Goal: Task Accomplishment & Management: Manage account settings

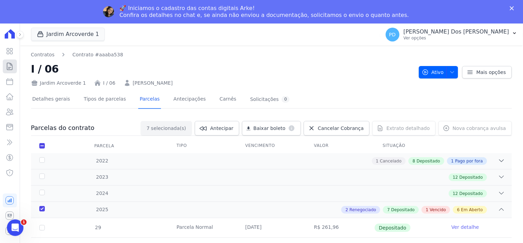
click at [11, 66] on icon at bounding box center [10, 66] width 8 height 8
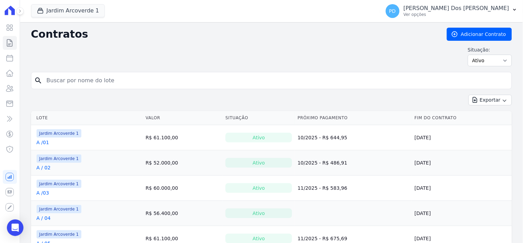
click at [118, 80] on input "search" at bounding box center [275, 80] width 467 height 14
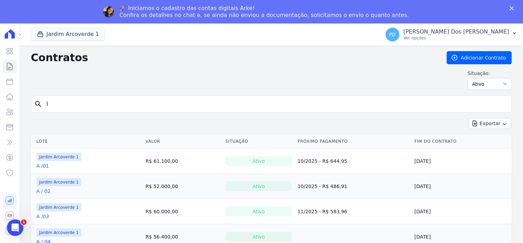
type input "I"
click at [67, 104] on input "search" at bounding box center [275, 104] width 467 height 14
type input "I / 38"
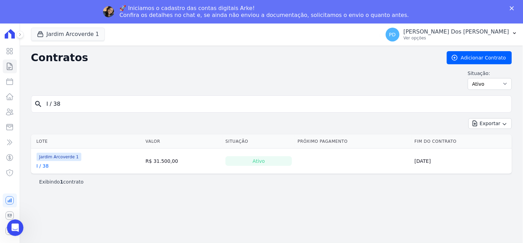
click at [44, 167] on link "I / 38" at bounding box center [43, 165] width 12 height 7
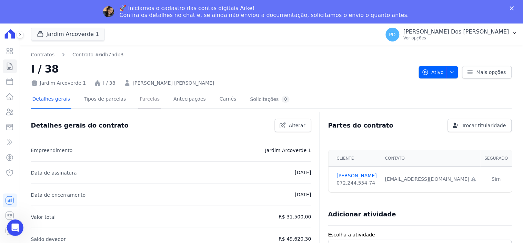
click at [145, 98] on link "Parcelas" at bounding box center [149, 99] width 23 height 18
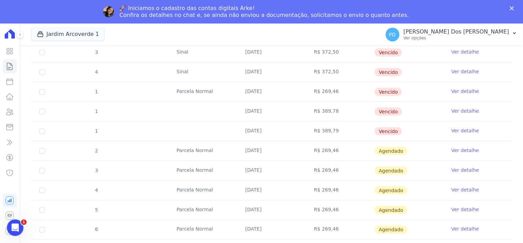
scroll to position [153, 0]
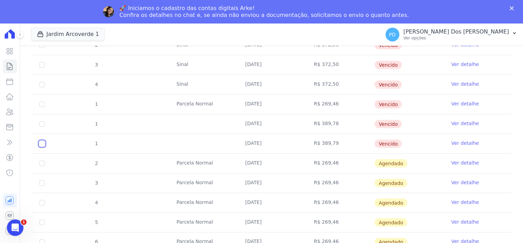
click at [40, 143] on input "checkbox" at bounding box center [42, 144] width 6 height 6
checkbox input "true"
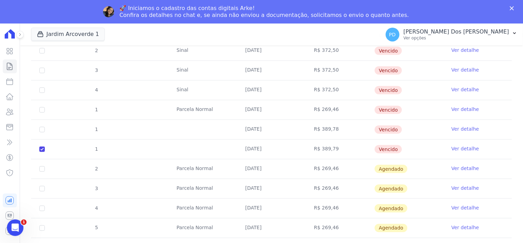
click at [39, 126] on td "1" at bounding box center [42, 129] width 22 height 19
click at [43, 127] on input "checkbox" at bounding box center [42, 130] width 6 height 6
checkbox input "true"
click at [42, 107] on input "checkbox" at bounding box center [42, 110] width 6 height 6
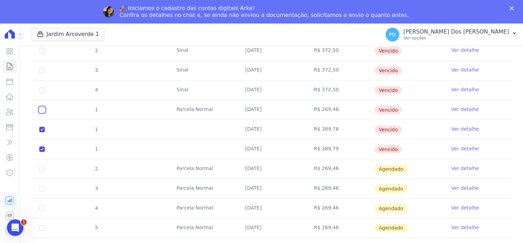
checkbox input "true"
click at [43, 87] on input "checkbox" at bounding box center [42, 90] width 6 height 6
checkbox input "true"
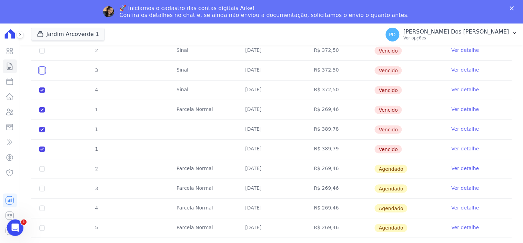
click at [41, 68] on input "checkbox" at bounding box center [42, 71] width 6 height 6
checkbox input "true"
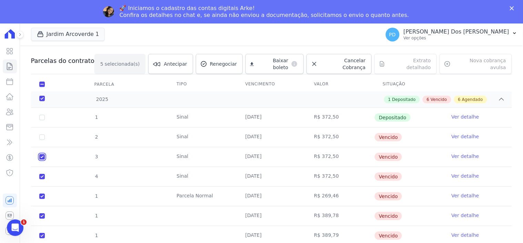
scroll to position [38, 0]
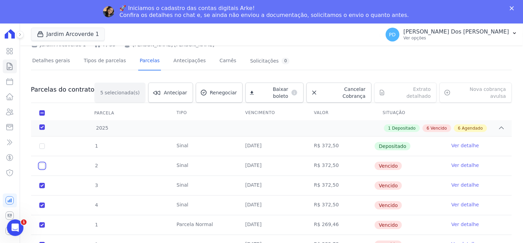
drag, startPoint x: 42, startPoint y: 160, endPoint x: 42, endPoint y: 144, distance: 16.2
click at [42, 163] on input "checkbox" at bounding box center [42, 166] width 6 height 6
checkbox input "true"
click at [349, 88] on span "Cancelar Cobrança" at bounding box center [343, 93] width 45 height 14
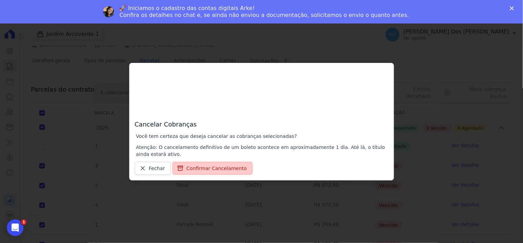
click at [220, 168] on button "Confirmar Cancelamento" at bounding box center [212, 167] width 80 height 13
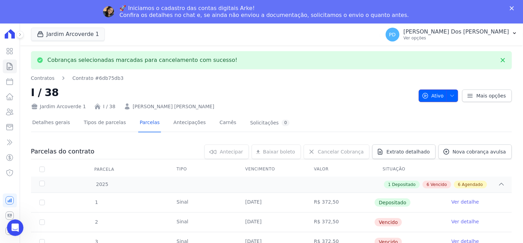
click at [450, 97] on icon "button" at bounding box center [453, 96] width 6 height 6
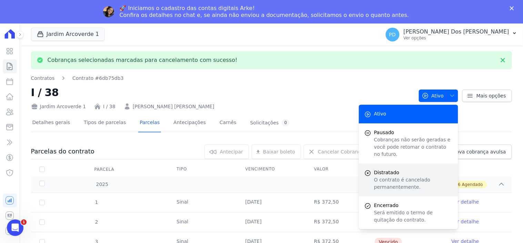
click at [397, 176] on p "O contrato é cancelado permanentemente." at bounding box center [413, 183] width 79 height 14
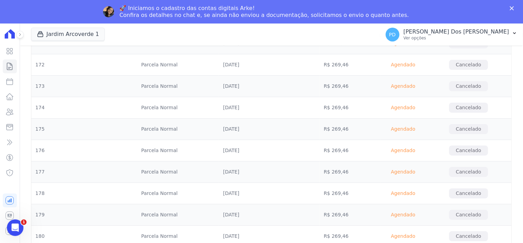
scroll to position [4044, 0]
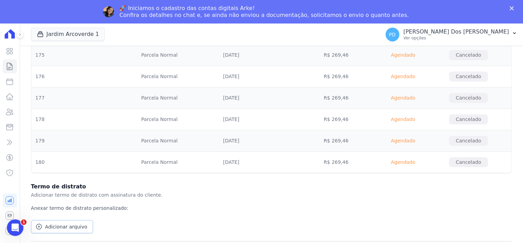
click at [56, 225] on span "Adicionar arquivo" at bounding box center [66, 226] width 42 height 7
click at [66, 228] on span "Adicionar arquivo" at bounding box center [66, 226] width 42 height 7
click at [60, 226] on span "Adicionar arquivo" at bounding box center [66, 226] width 42 height 7
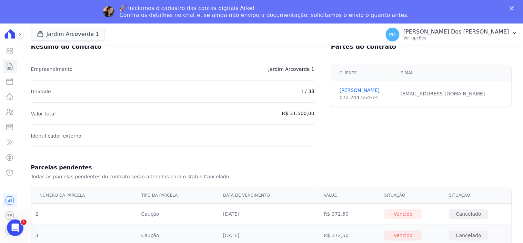
scroll to position [0, 0]
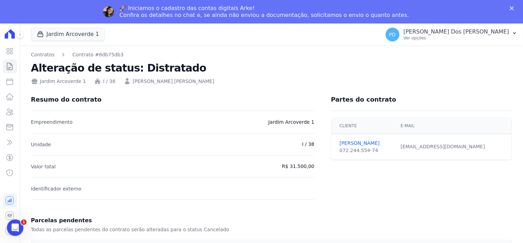
click at [44, 54] on link "Contratos" at bounding box center [42, 54] width 23 height 7
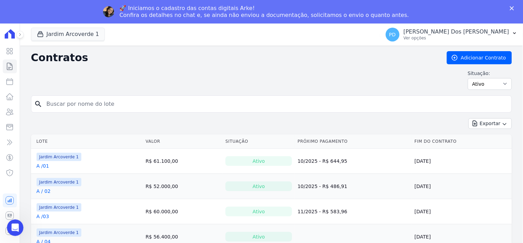
click at [90, 101] on input "search" at bounding box center [275, 104] width 467 height 14
type input "I / 38"
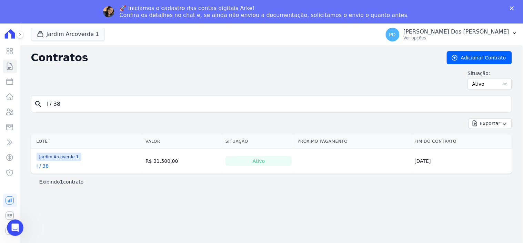
click at [43, 142] on th "Lote" at bounding box center [87, 141] width 112 height 14
click at [45, 167] on link "I / 38" at bounding box center [43, 165] width 12 height 7
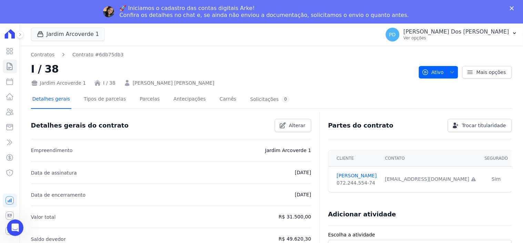
click at [56, 100] on link "Detalhes gerais" at bounding box center [51, 99] width 41 height 18
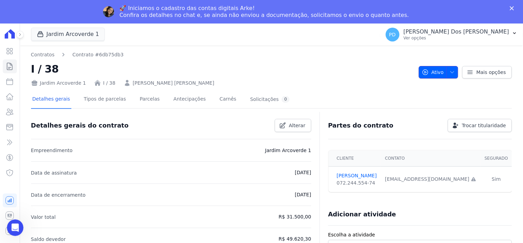
click at [451, 68] on span "button" at bounding box center [451, 72] width 9 height 11
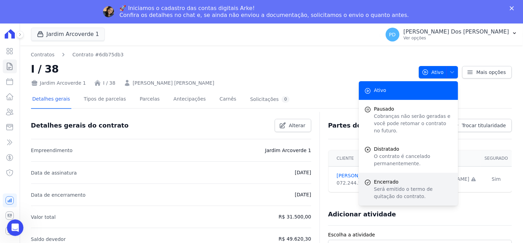
click at [394, 185] on p "Será emitido o termo de quitação do contrato." at bounding box center [413, 192] width 79 height 14
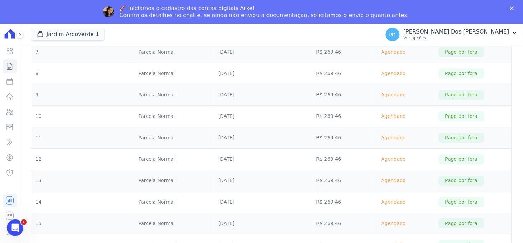
scroll to position [306, 0]
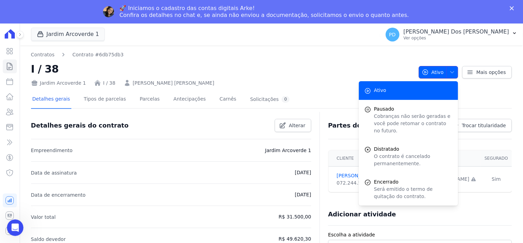
click at [447, 71] on span "button" at bounding box center [451, 72] width 9 height 11
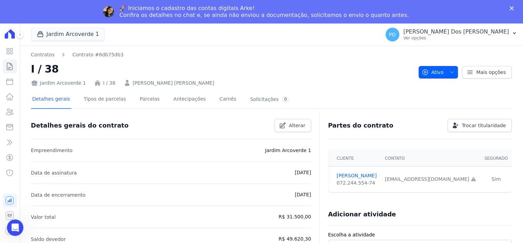
click at [447, 71] on span "button" at bounding box center [451, 72] width 9 height 11
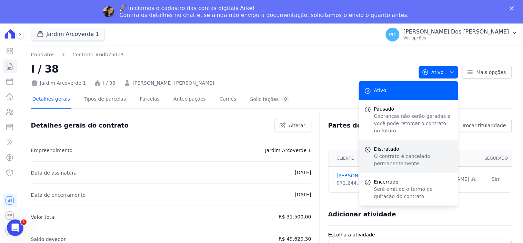
click at [395, 145] on span "Distratado" at bounding box center [413, 148] width 79 height 7
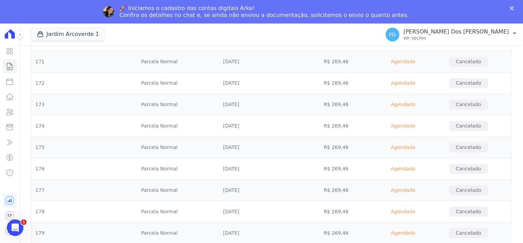
scroll to position [4067, 0]
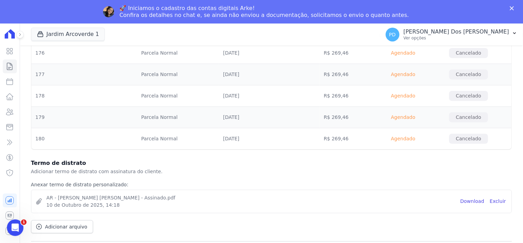
click at [99, 170] on p "Adicionar termo de distrato com assinatura do cliente." at bounding box center [271, 171] width 481 height 8
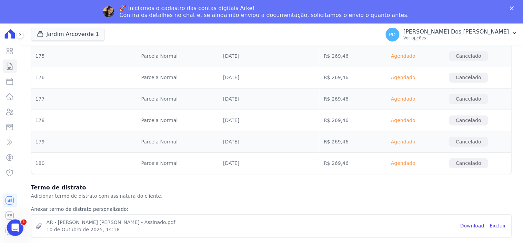
scroll to position [4067, 0]
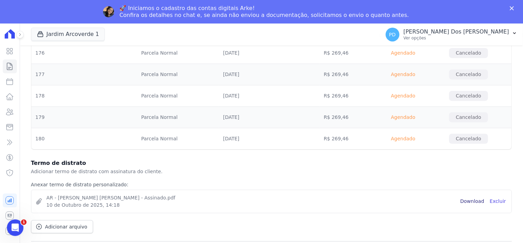
click at [466, 199] on span "Download" at bounding box center [473, 201] width 24 height 6
click at [427, 226] on div "Termo de distrato Adicionar termo de distrato com assinatura do cliente. Anexar…" at bounding box center [271, 199] width 481 height 80
click at [484, 235] on div "Termo de distrato Adicionar termo de distrato com assinatura do cliente. Anexar…" at bounding box center [271, 199] width 481 height 80
click at [485, 221] on div "Termo de distrato Adicionar termo de distrato com assinatura do cliente. Anexar…" at bounding box center [271, 199] width 481 height 80
click at [498, 201] on link "Excluir" at bounding box center [498, 200] width 16 height 7
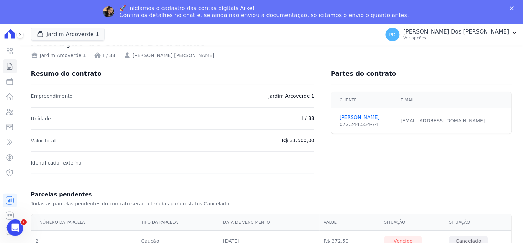
scroll to position [0, 0]
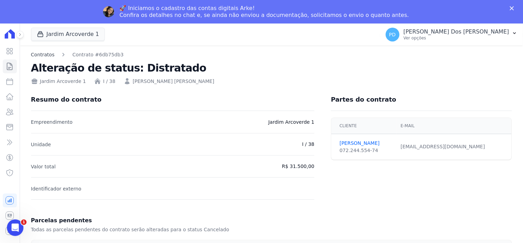
click at [43, 52] on link "Contratos" at bounding box center [42, 54] width 23 height 7
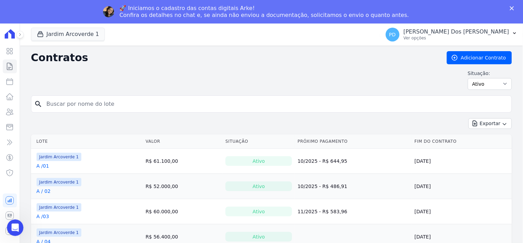
click at [136, 106] on input "search" at bounding box center [275, 104] width 467 height 14
type input "I / 38"
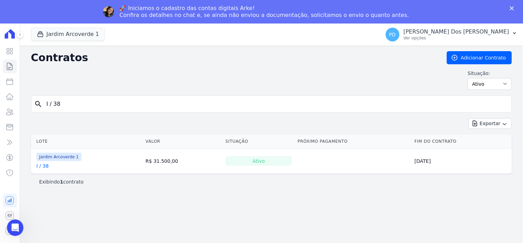
click at [46, 165] on link "I / 38" at bounding box center [43, 165] width 12 height 7
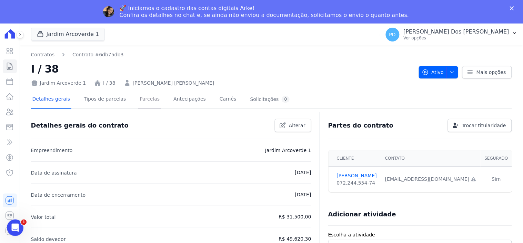
click at [140, 101] on link "Parcelas" at bounding box center [149, 99] width 23 height 18
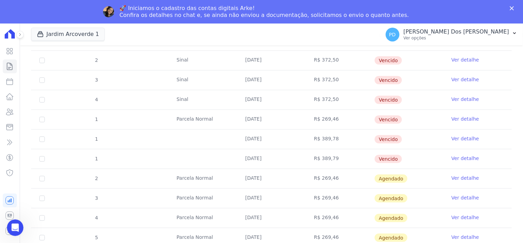
scroll to position [153, 0]
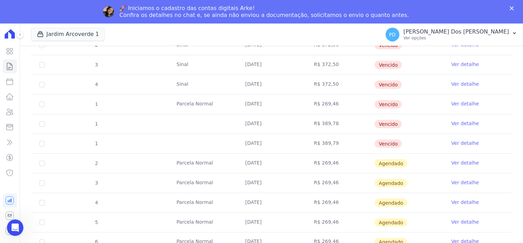
click at [452, 139] on link "Ver detalhe" at bounding box center [466, 142] width 28 height 7
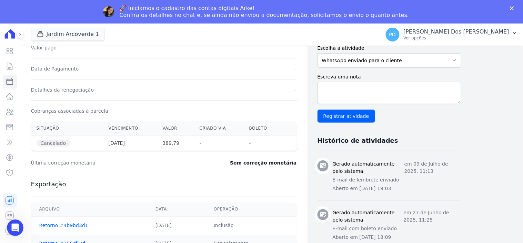
scroll to position [191, 0]
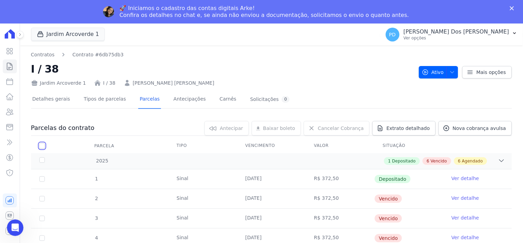
click at [43, 145] on input "checkbox" at bounding box center [42, 146] width 6 height 6
checkbox input "true"
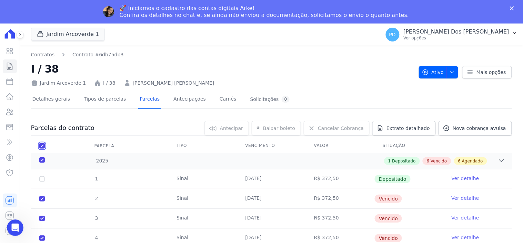
checkbox input "true"
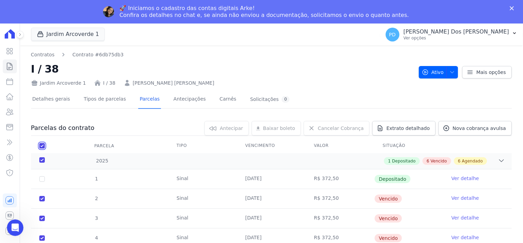
checkbox input "true"
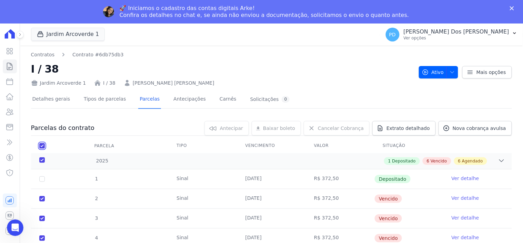
checkbox input "true"
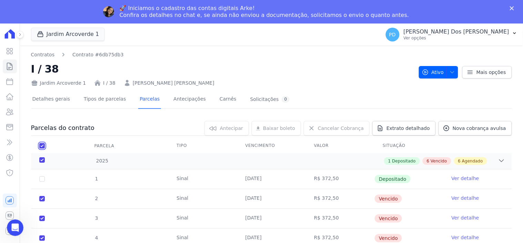
checkbox input "true"
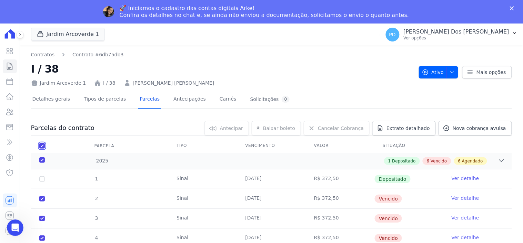
checkbox input "true"
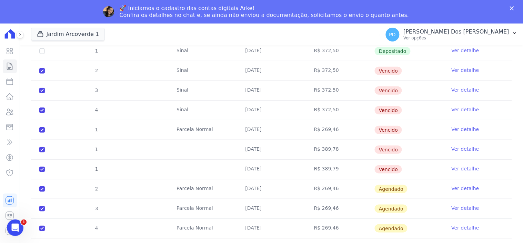
scroll to position [153, 0]
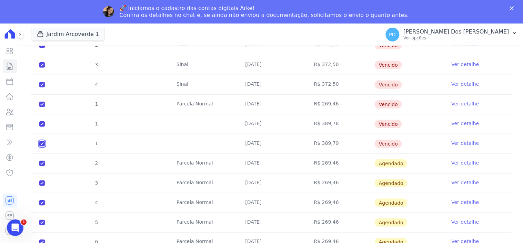
click at [39, 144] on input "checkbox" at bounding box center [42, 144] width 6 height 6
checkbox input "false"
checkbox input "true"
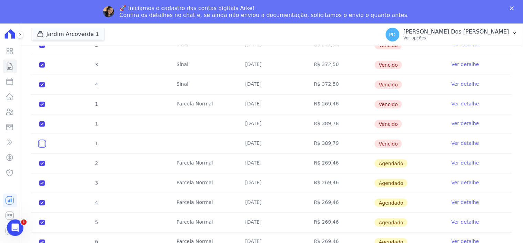
checkbox input "true"
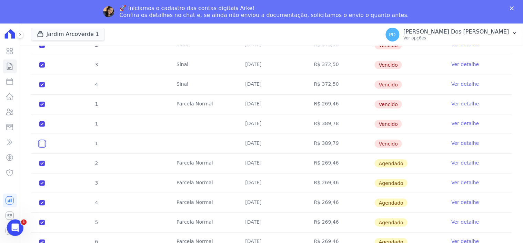
checkbox input "true"
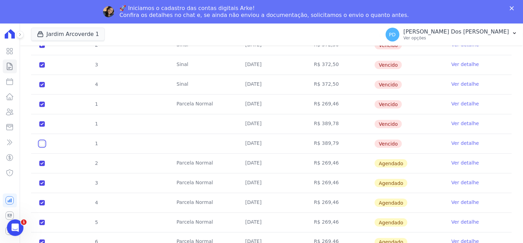
checkbox input "true"
click at [40, 123] on input "checkbox" at bounding box center [42, 124] width 6 height 6
checkbox input "false"
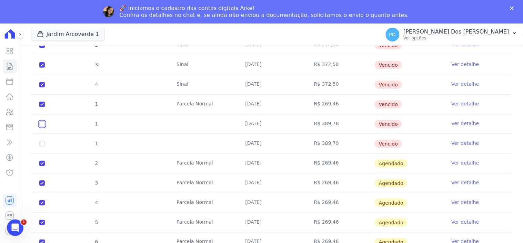
checkbox input "true"
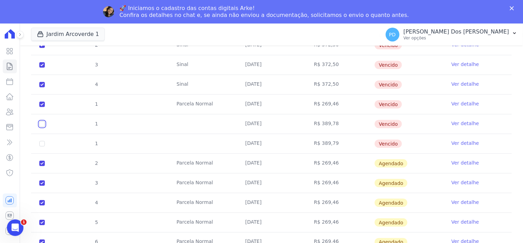
checkbox input "true"
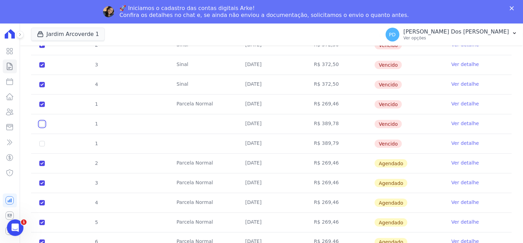
checkbox input "true"
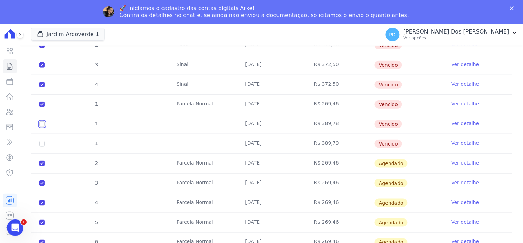
checkbox input "true"
click at [41, 103] on input "checkbox" at bounding box center [42, 104] width 6 height 6
checkbox input "false"
checkbox input "true"
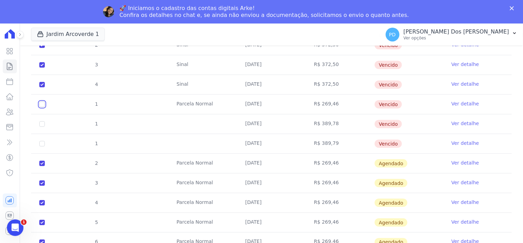
checkbox input "true"
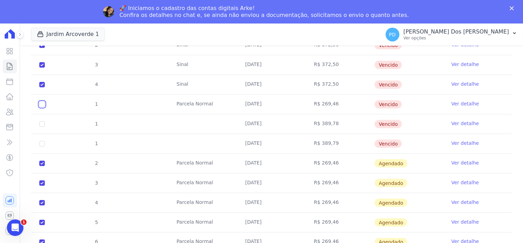
checkbox input "true"
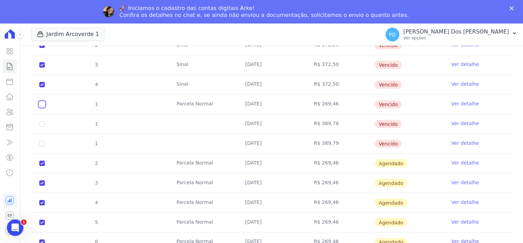
checkbox input "true"
click at [40, 82] on input "checkbox" at bounding box center [42, 85] width 6 height 6
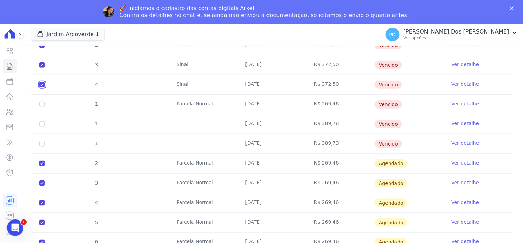
checkbox input "false"
checkbox input "true"
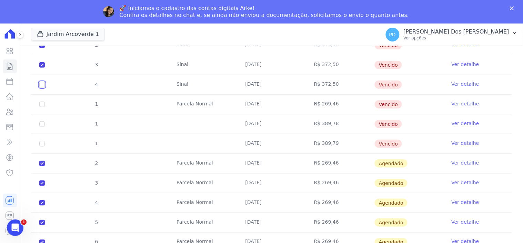
checkbox input "true"
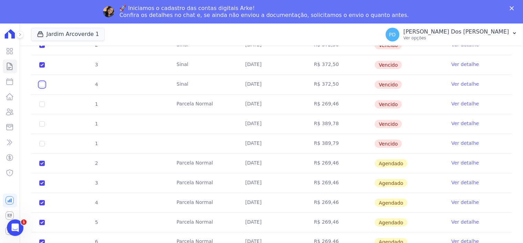
checkbox input "true"
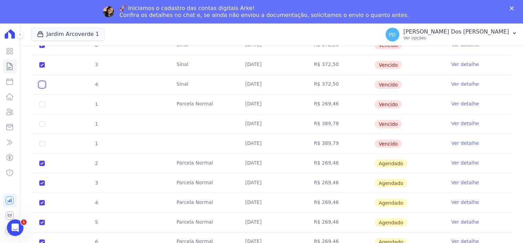
checkbox input "true"
click at [40, 65] on input "checkbox" at bounding box center [42, 65] width 6 height 6
checkbox input "false"
checkbox input "true"
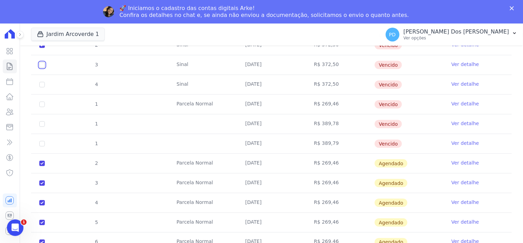
checkbox input "true"
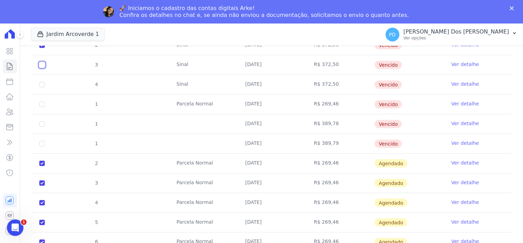
checkbox input "true"
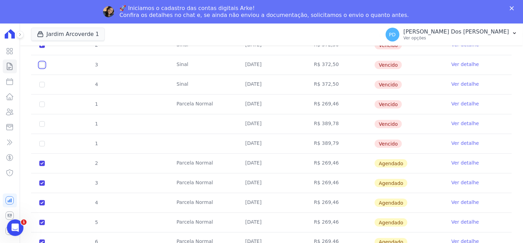
checkbox input "true"
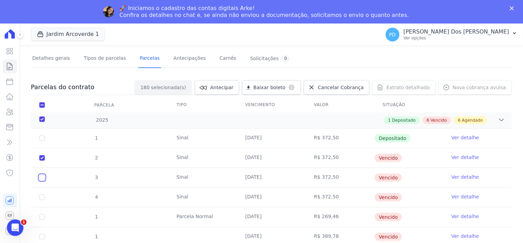
scroll to position [38, 0]
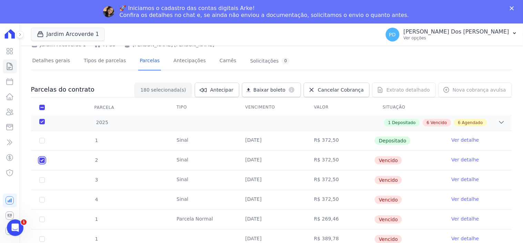
click at [43, 158] on input "checkbox" at bounding box center [42, 160] width 6 height 6
checkbox input "false"
checkbox input "true"
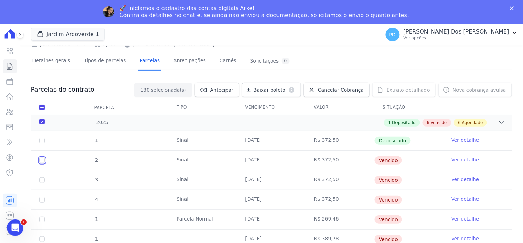
checkbox input "true"
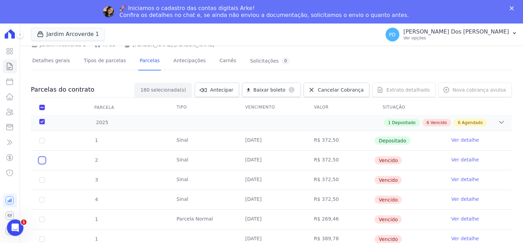
checkbox input "true"
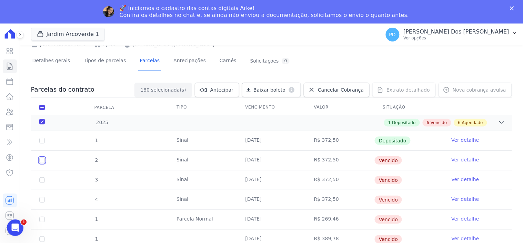
checkbox input "true"
click at [345, 88] on span "Cancelar Cobrança" at bounding box center [341, 89] width 46 height 7
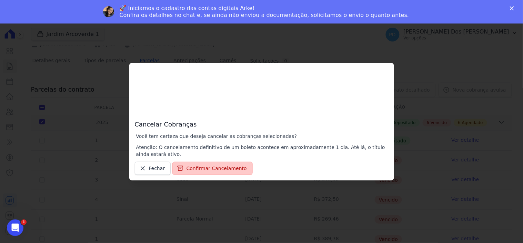
click at [213, 166] on button "Confirmar Cancelamento" at bounding box center [212, 167] width 80 height 13
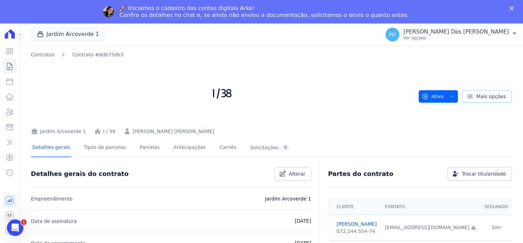
click at [468, 96] on icon at bounding box center [470, 96] width 5 height 3
click at [478, 94] on span "Mais opções" at bounding box center [492, 96] width 30 height 7
click at [450, 95] on icon "button" at bounding box center [453, 96] width 6 height 6
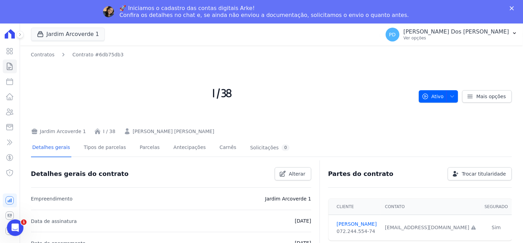
click at [511, 8] on icon "Fechar" at bounding box center [512, 8] width 4 height 4
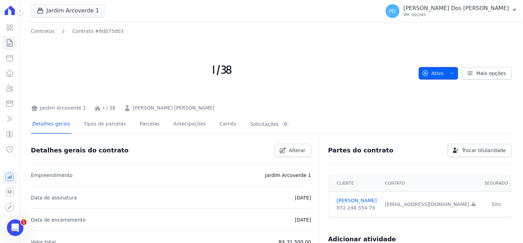
click at [454, 72] on button "Ativo" at bounding box center [439, 73] width 40 height 12
click at [450, 72] on icon "button" at bounding box center [453, 73] width 6 height 6
click at [385, 106] on div "Jardim Arcoverde 1 I / 38 Walmir de Lira Braz" at bounding box center [222, 106] width 383 height 10
click at [450, 73] on icon "button" at bounding box center [453, 73] width 6 height 6
click at [452, 70] on span "button" at bounding box center [451, 73] width 9 height 11
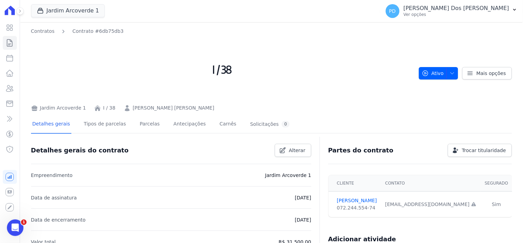
click at [402, 72] on h2 "I / 38" at bounding box center [222, 70] width 383 height 64
click at [450, 71] on icon "button" at bounding box center [453, 73] width 6 height 6
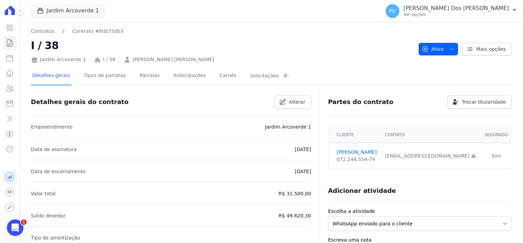
click at [451, 48] on icon "button" at bounding box center [453, 49] width 6 height 6
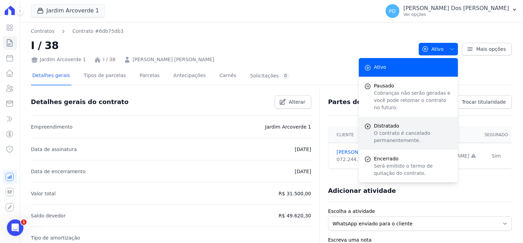
click at [392, 129] on p "O contrato é cancelado permanentemente." at bounding box center [413, 136] width 79 height 14
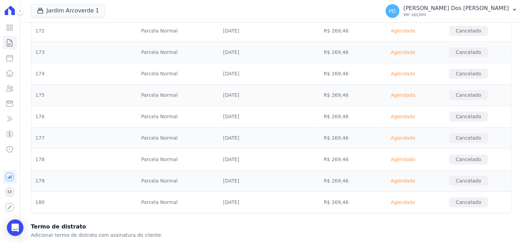
scroll to position [4044, 0]
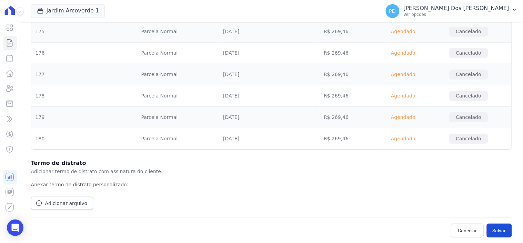
click at [494, 232] on button "Salvar" at bounding box center [499, 230] width 25 height 14
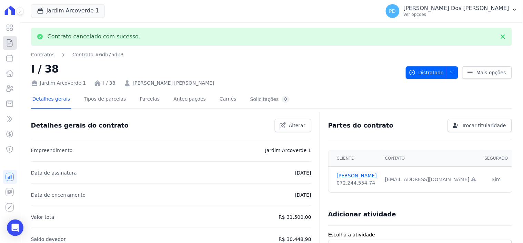
click at [9, 41] on icon at bounding box center [10, 43] width 8 height 8
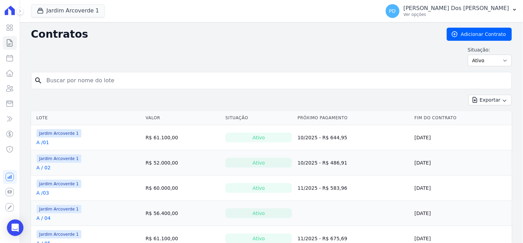
click at [80, 80] on input "search" at bounding box center [275, 80] width 467 height 14
type input "J / 38"
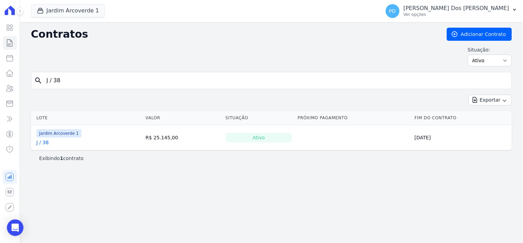
click at [41, 141] on link "J / 38" at bounding box center [43, 142] width 12 height 7
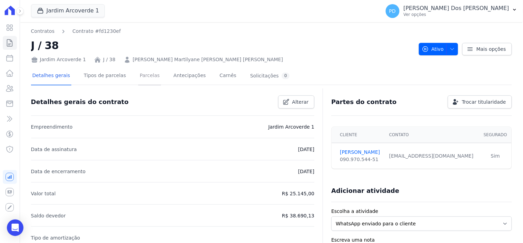
click at [144, 74] on link "Parcelas" at bounding box center [149, 76] width 23 height 18
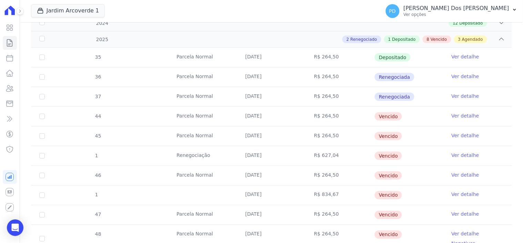
scroll to position [153, 0]
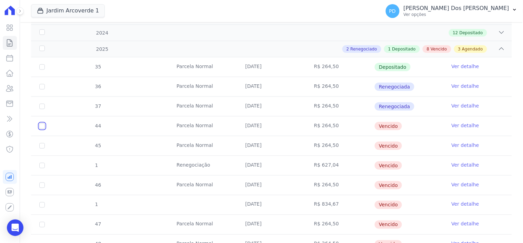
click at [39, 125] on input "checkbox" at bounding box center [42, 126] width 6 height 6
checkbox input "true"
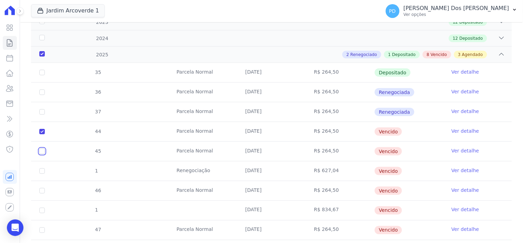
drag, startPoint x: 42, startPoint y: 146, endPoint x: 42, endPoint y: 149, distance: 3.5
click at [42, 148] on input "checkbox" at bounding box center [42, 151] width 6 height 6
checkbox input "true"
click at [42, 168] on input "checkbox" at bounding box center [42, 171] width 6 height 6
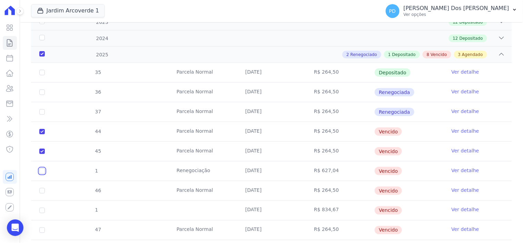
checkbox input "true"
drag, startPoint x: 41, startPoint y: 125, endPoint x: 40, endPoint y: 139, distance: 14.2
click at [41, 129] on input "checkbox" at bounding box center [42, 132] width 6 height 6
checkbox input "false"
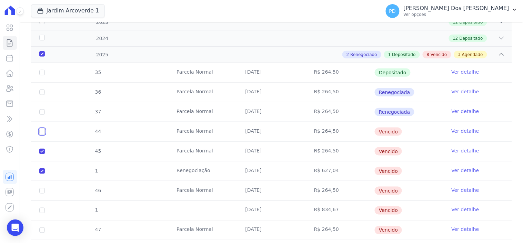
checkbox input "true"
drag, startPoint x: 40, startPoint y: 144, endPoint x: 43, endPoint y: 154, distance: 10.7
click at [41, 148] on input "checkbox" at bounding box center [42, 151] width 6 height 6
checkbox input "false"
checkbox input "true"
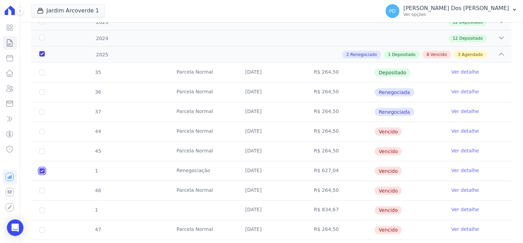
click at [43, 168] on input "checkbox" at bounding box center [42, 171] width 6 height 6
checkbox input "false"
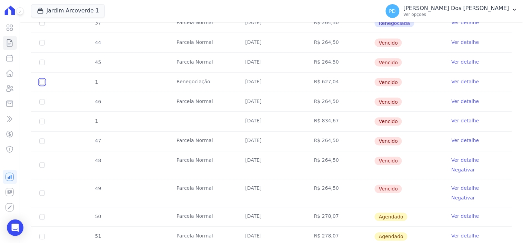
scroll to position [383, 0]
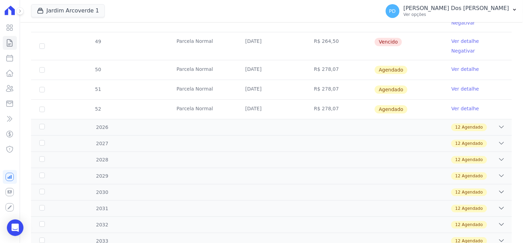
click at [455, 38] on link "Ver detalhe" at bounding box center [466, 41] width 28 height 7
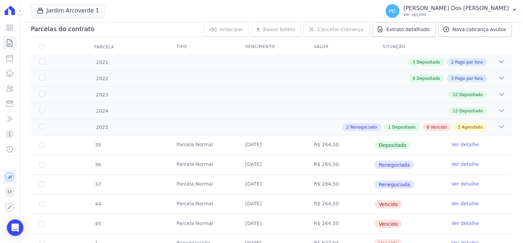
scroll to position [230, 0]
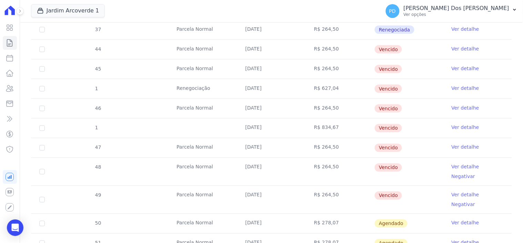
click at [457, 88] on link "Ver detalhe" at bounding box center [466, 88] width 28 height 7
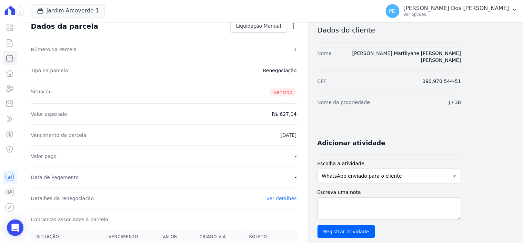
scroll to position [115, 0]
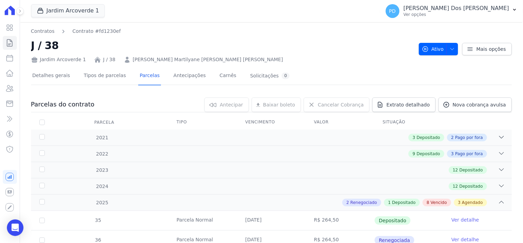
scroll to position [230, 0]
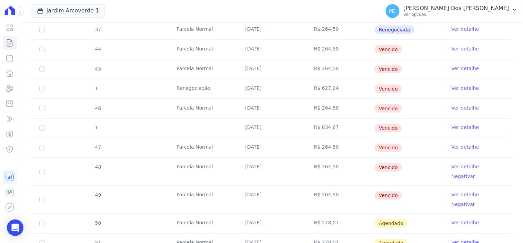
click at [454, 107] on link "Ver detalhe" at bounding box center [466, 107] width 28 height 7
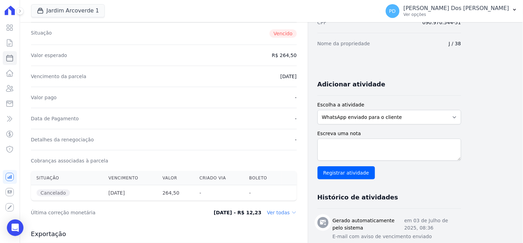
scroll to position [115, 0]
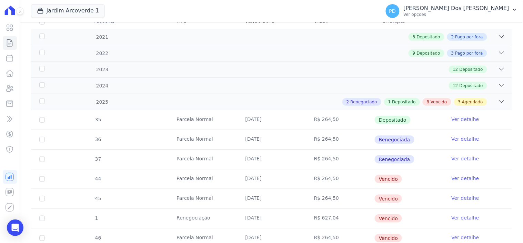
scroll to position [191, 0]
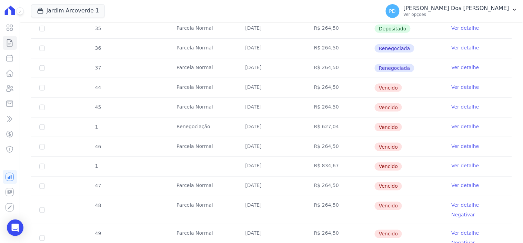
click at [452, 184] on link "Ver detalhe" at bounding box center [466, 185] width 28 height 7
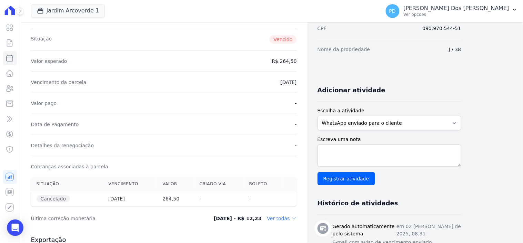
scroll to position [230, 0]
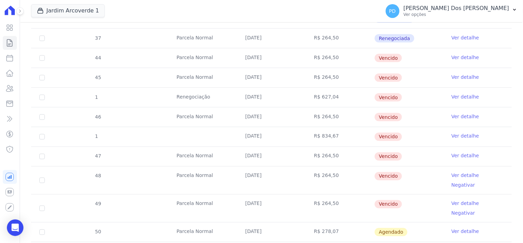
scroll to position [230, 0]
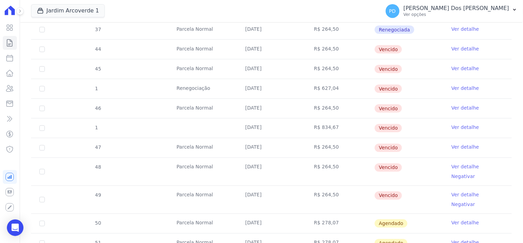
click at [454, 166] on link "Ver detalhe" at bounding box center [466, 166] width 28 height 7
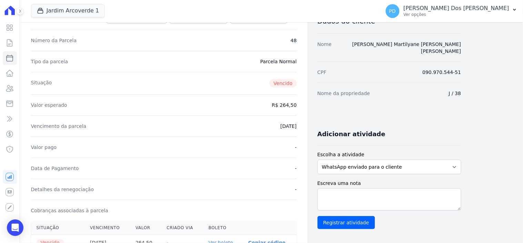
scroll to position [153, 0]
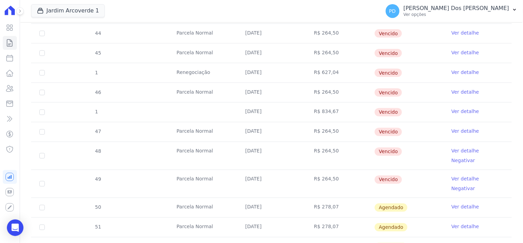
scroll to position [268, 0]
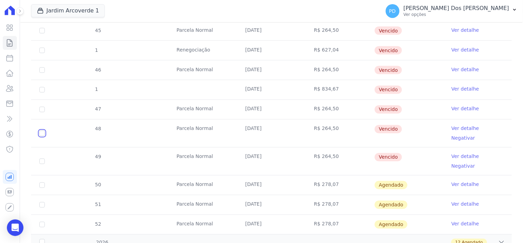
drag, startPoint x: 42, startPoint y: 128, endPoint x: 40, endPoint y: 141, distance: 12.6
click at [42, 130] on input "checkbox" at bounding box center [42, 133] width 6 height 6
checkbox input "true"
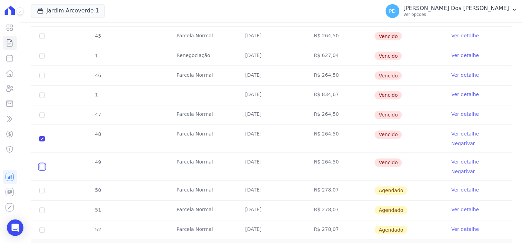
click at [41, 164] on input "checkbox" at bounding box center [42, 167] width 6 height 6
checkbox input "true"
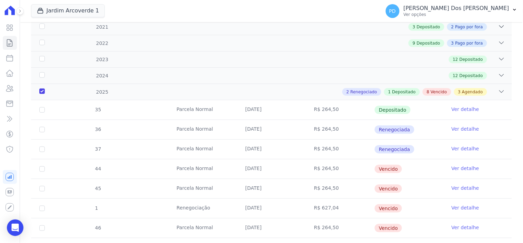
scroll to position [0, 0]
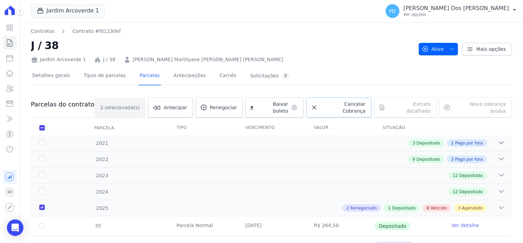
click at [353, 102] on span "Cancelar Cobrança" at bounding box center [343, 107] width 45 height 14
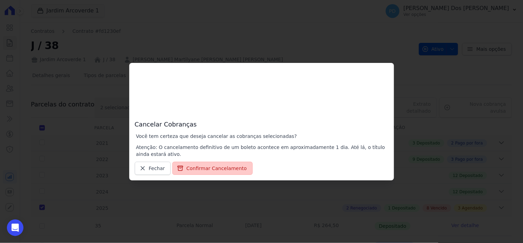
click at [218, 166] on button "Confirmar Cancelamento" at bounding box center [212, 167] width 80 height 13
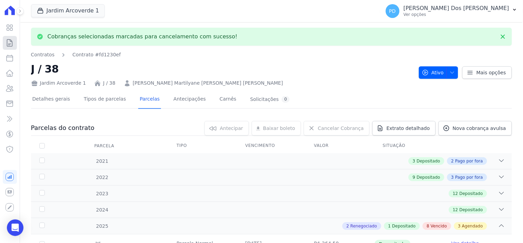
click at [10, 43] on icon at bounding box center [10, 43] width 8 height 8
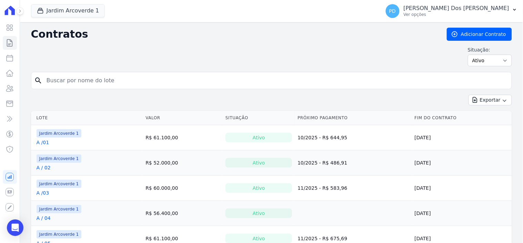
click at [73, 77] on input "search" at bounding box center [275, 80] width 467 height 14
type input "J / 38"
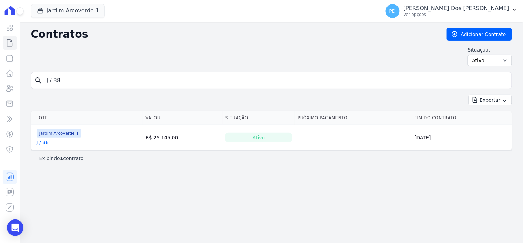
click at [46, 144] on link "J / 38" at bounding box center [43, 142] width 12 height 7
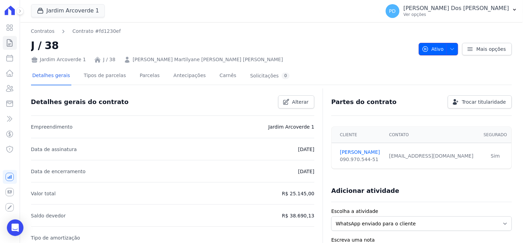
click at [450, 50] on icon "button" at bounding box center [453, 49] width 6 height 6
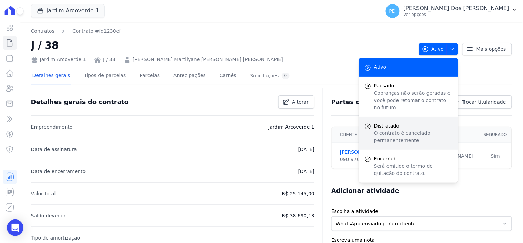
click at [393, 122] on span "Distratado" at bounding box center [413, 125] width 79 height 7
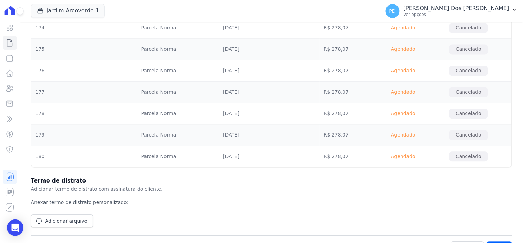
scroll to position [3059, 0]
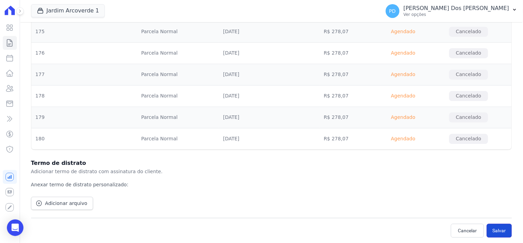
click at [496, 232] on button "Salvar" at bounding box center [499, 230] width 25 height 14
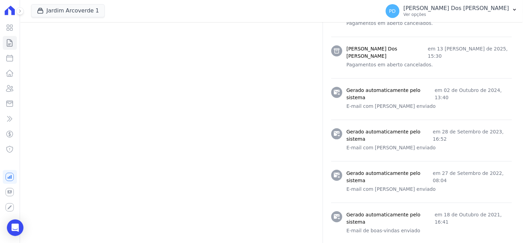
scroll to position [463, 0]
